Goal: Task Accomplishment & Management: Use online tool/utility

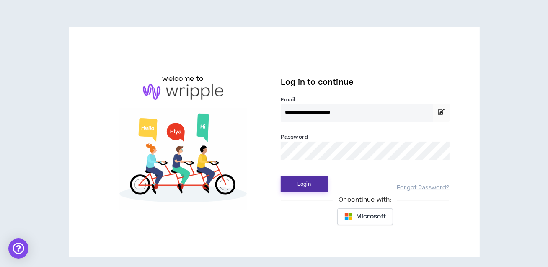
click at [313, 185] on button "Login" at bounding box center [304, 184] width 47 height 16
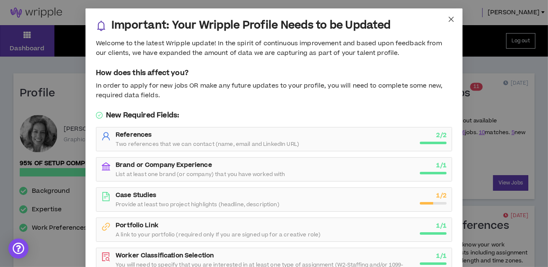
click at [451, 19] on icon "close" at bounding box center [451, 19] width 5 height 5
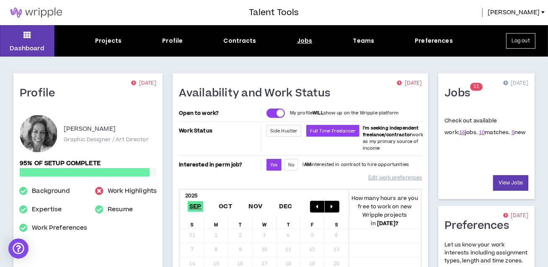
click at [304, 41] on div "Jobs" at bounding box center [305, 40] width 16 height 9
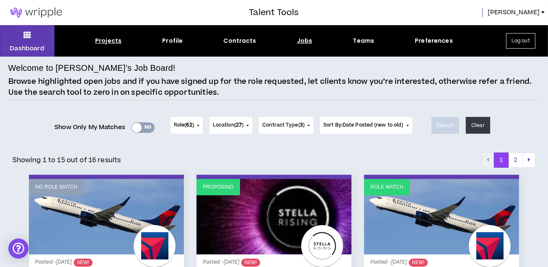
click at [109, 41] on div "Projects" at bounding box center [108, 40] width 26 height 9
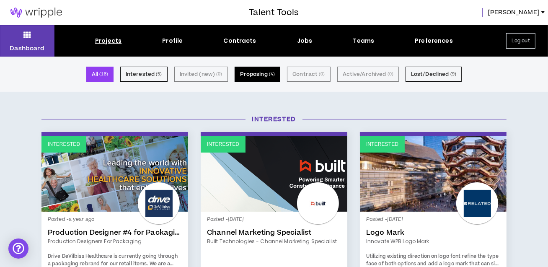
click at [262, 72] on button "Proposing ( 4 )" at bounding box center [258, 74] width 46 height 15
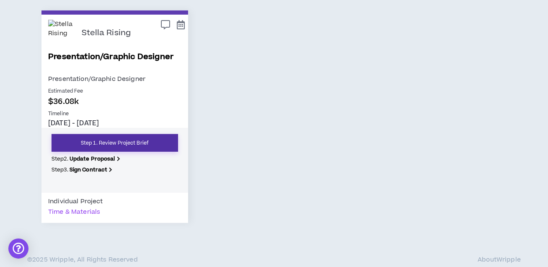
scroll to position [349, 0]
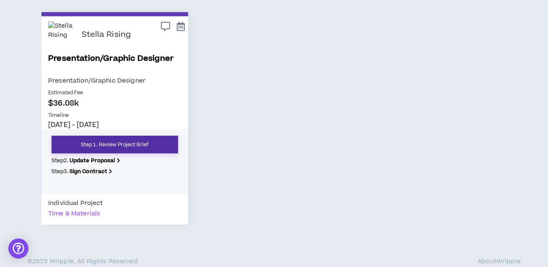
click at [129, 145] on link "Step 1. Review Project Brief" at bounding box center [115, 145] width 127 height 18
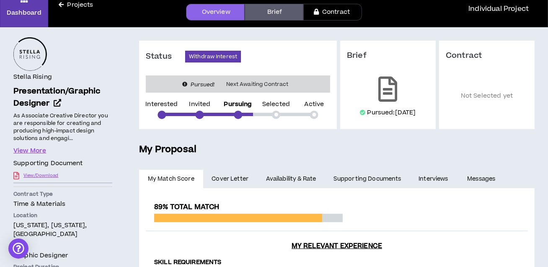
scroll to position [36, 0]
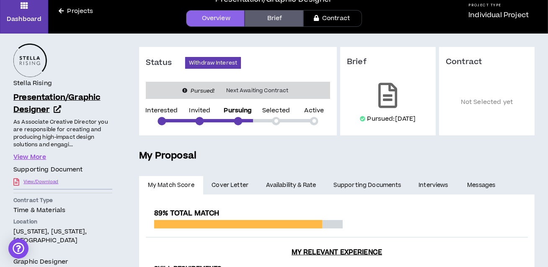
click at [86, 100] on span "Presentation/Graphic Designer" at bounding box center [56, 103] width 87 height 23
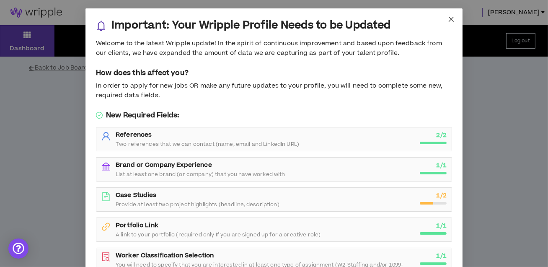
click at [451, 19] on icon "close" at bounding box center [451, 19] width 5 height 5
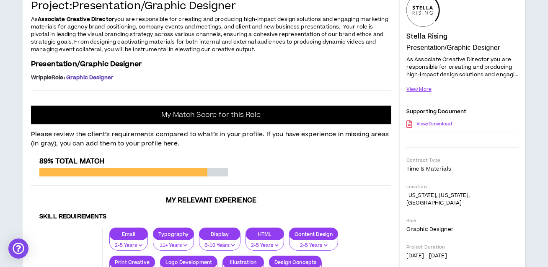
scroll to position [95, 0]
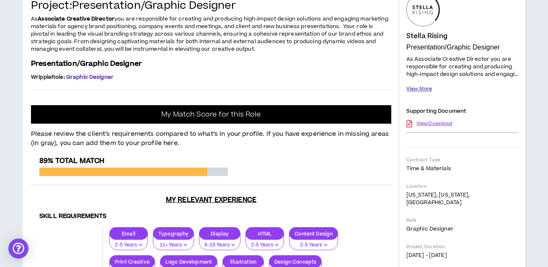
click at [422, 96] on button "View More" at bounding box center [419, 89] width 26 height 15
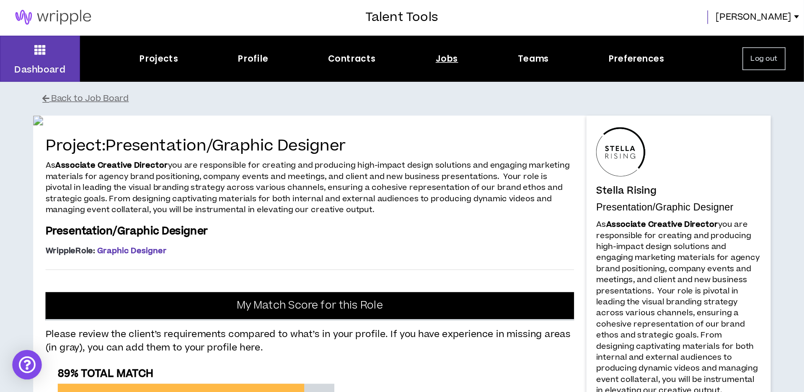
scroll to position [0, 0]
